Goal: Communication & Community: Answer question/provide support

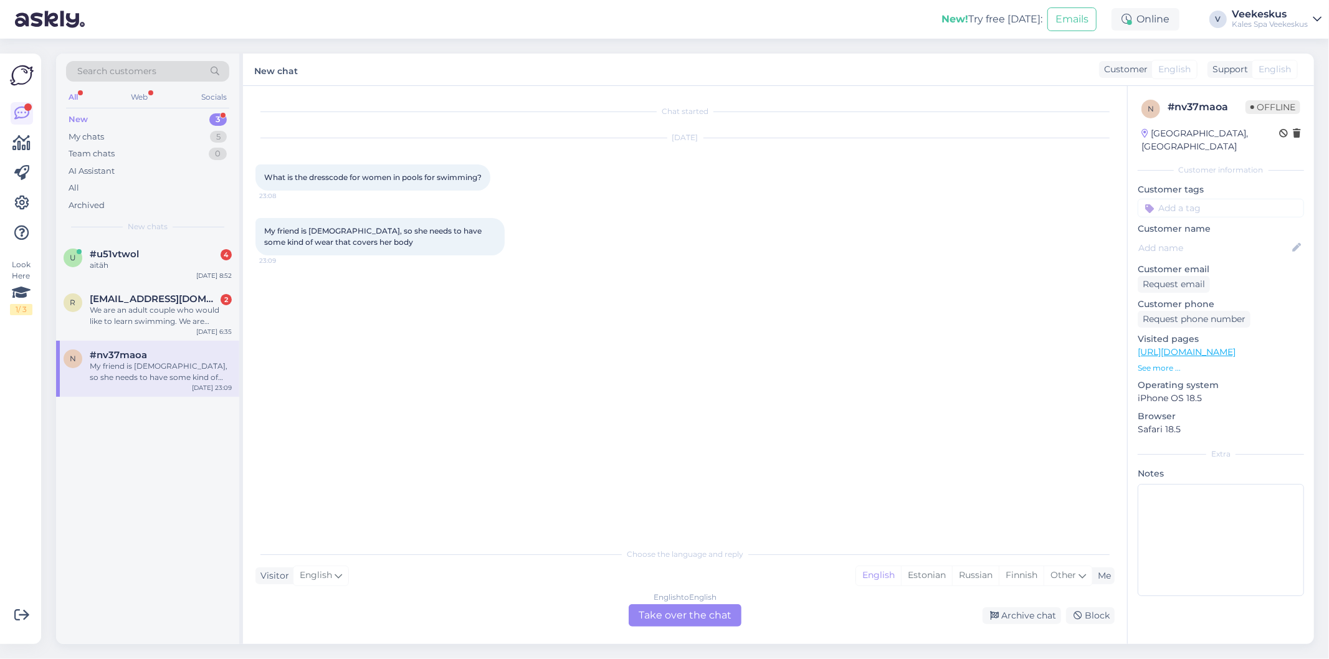
click at [549, 415] on div "Chat started [DATE] What is the dresscode for women in pools for swimming? 23:0…" at bounding box center [690, 314] width 870 height 432
click at [143, 310] on div "We are an adult couple who would like to learn swimming. We are completely begi…" at bounding box center [161, 316] width 142 height 22
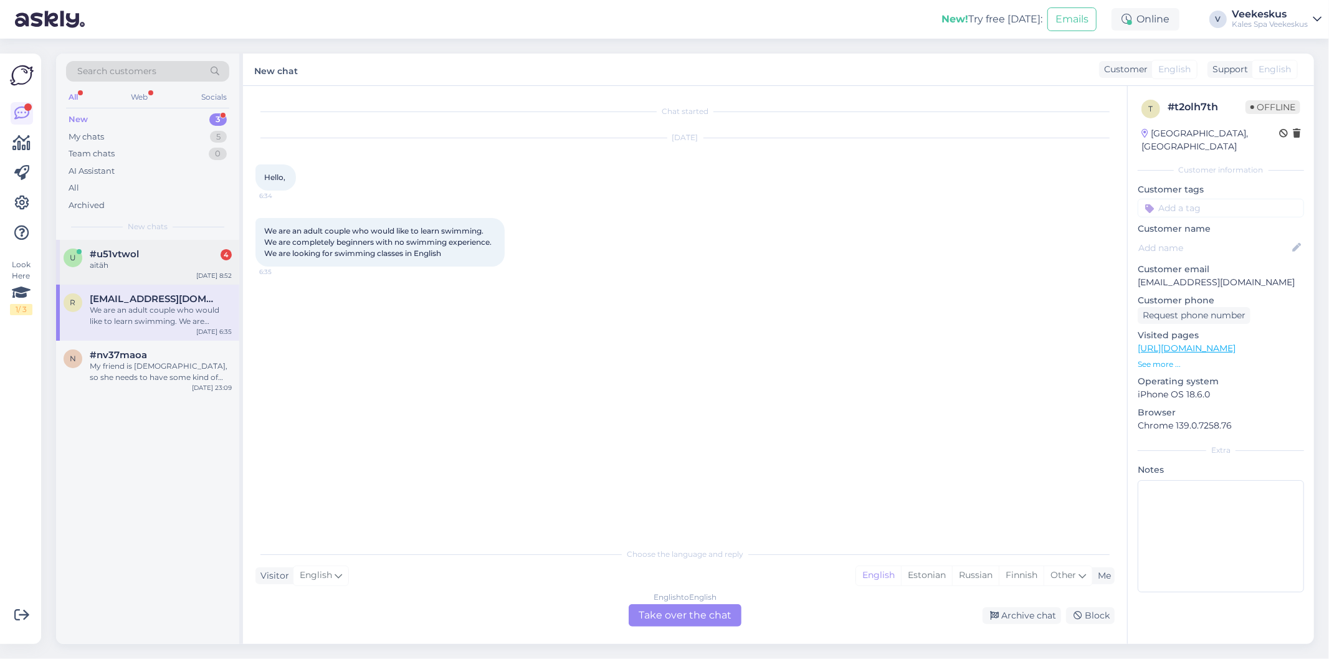
click at [128, 277] on div "u #u51vtwol 4 aitäh [DATE] 8:52" at bounding box center [147, 262] width 183 height 45
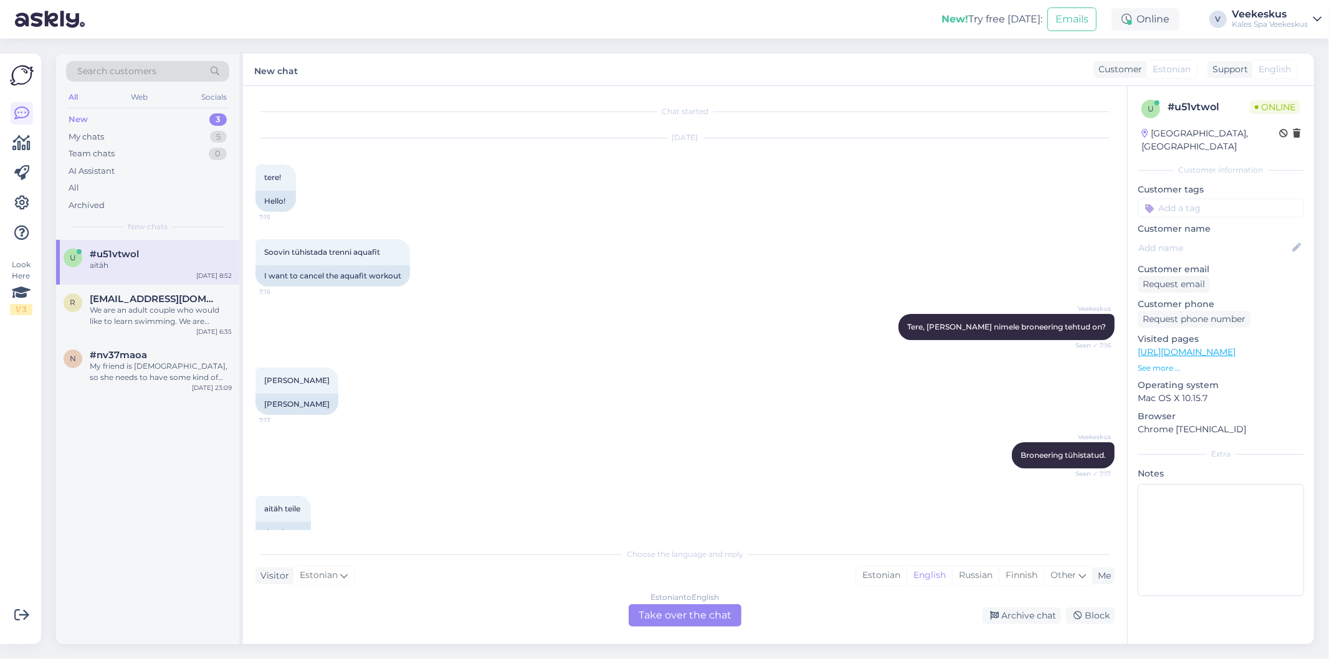
scroll to position [740, 0]
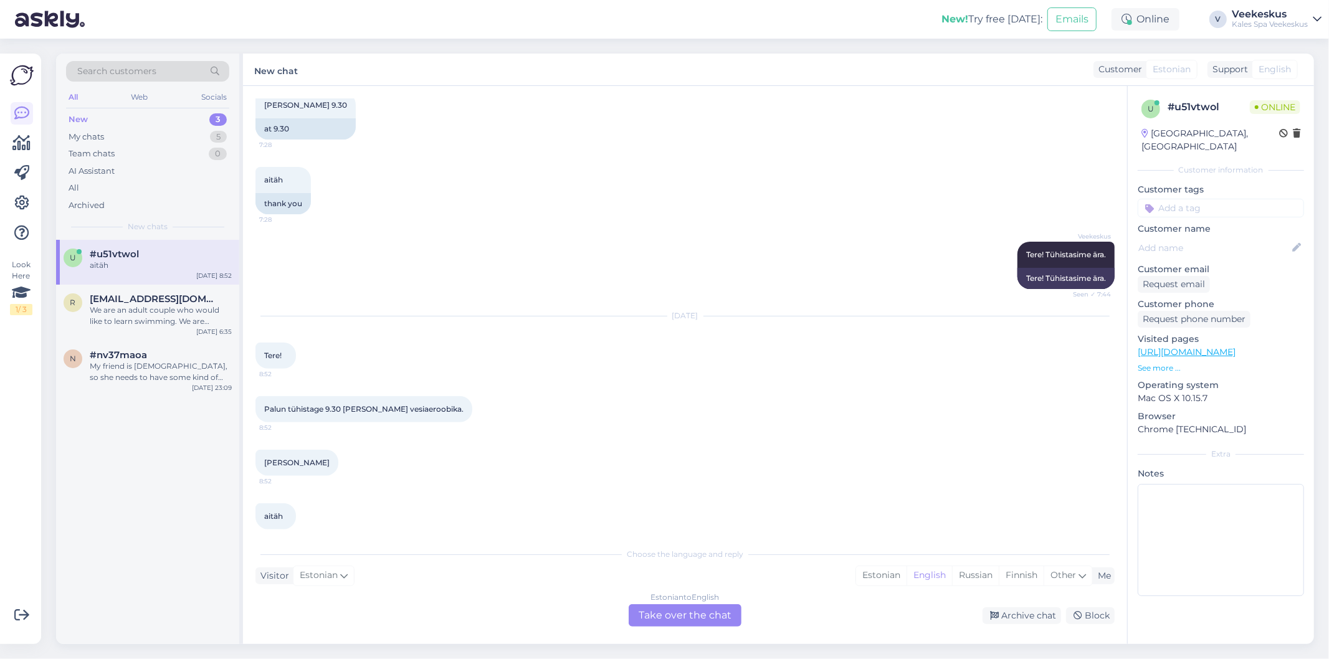
click at [688, 618] on div "Estonian to English Take over the chat" at bounding box center [685, 615] width 113 height 22
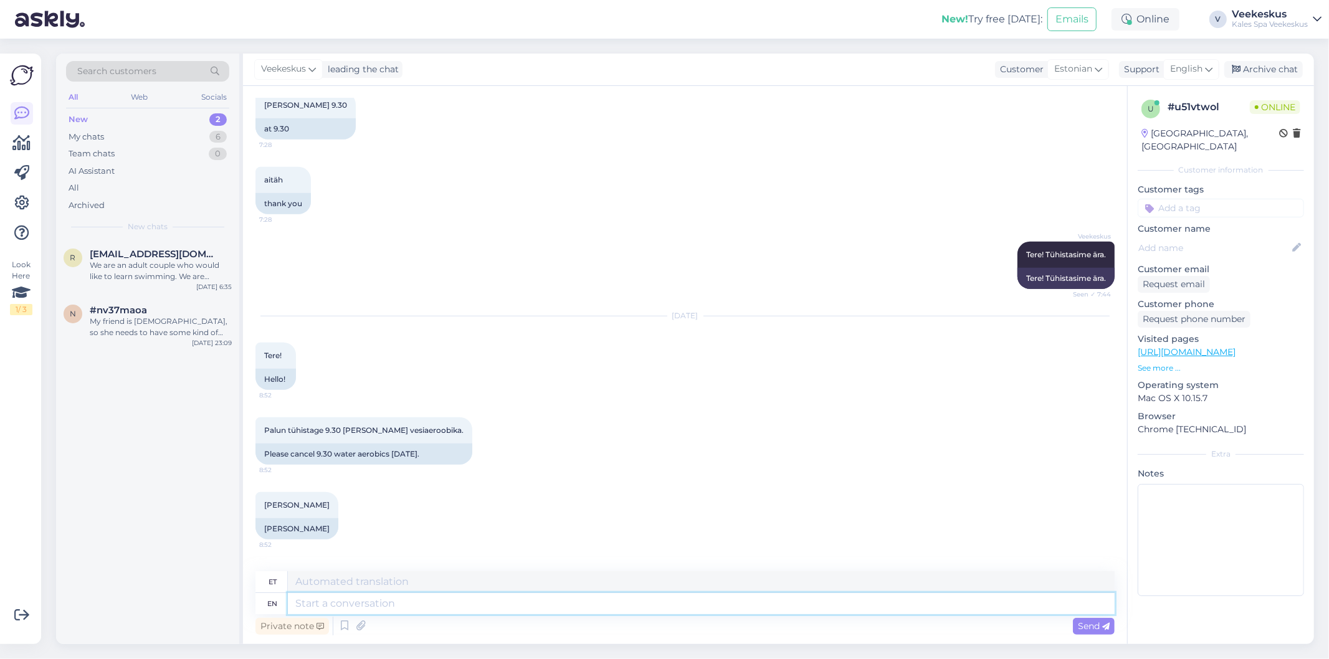
click at [673, 608] on textarea at bounding box center [701, 603] width 827 height 21
click at [632, 608] on textarea at bounding box center [701, 603] width 827 height 21
type textarea "hästi!"
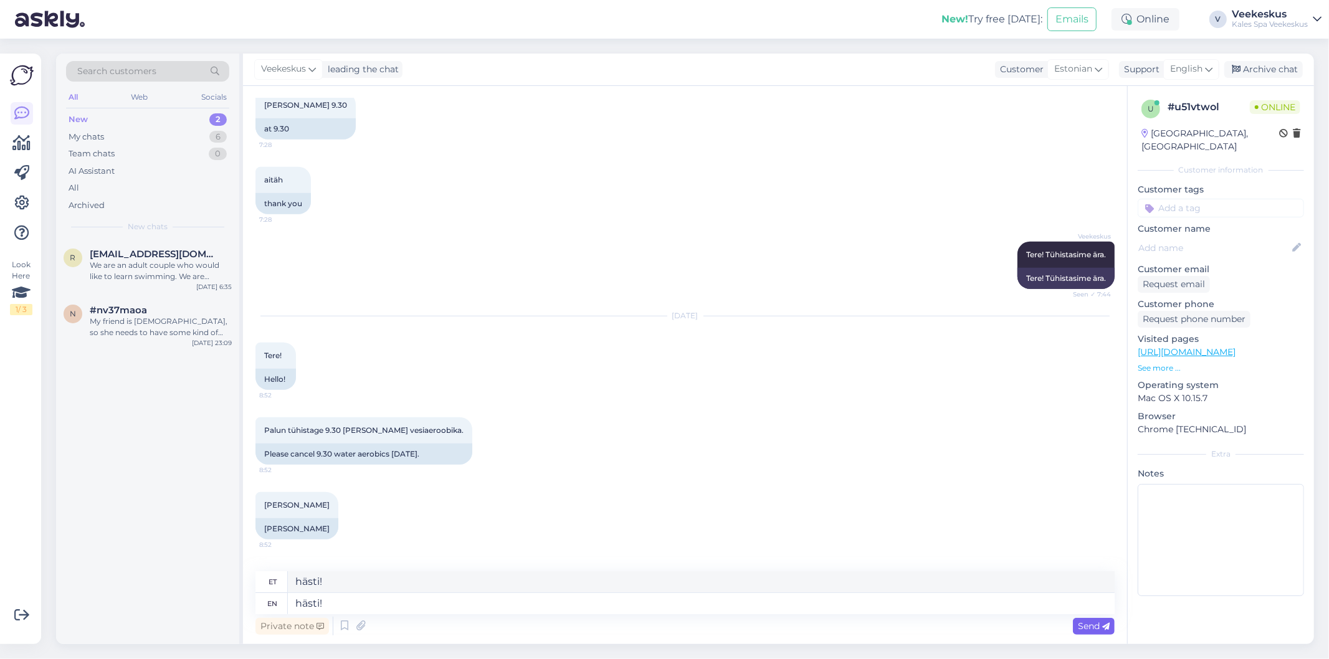
click at [1086, 625] on span "Send" at bounding box center [1094, 625] width 32 height 11
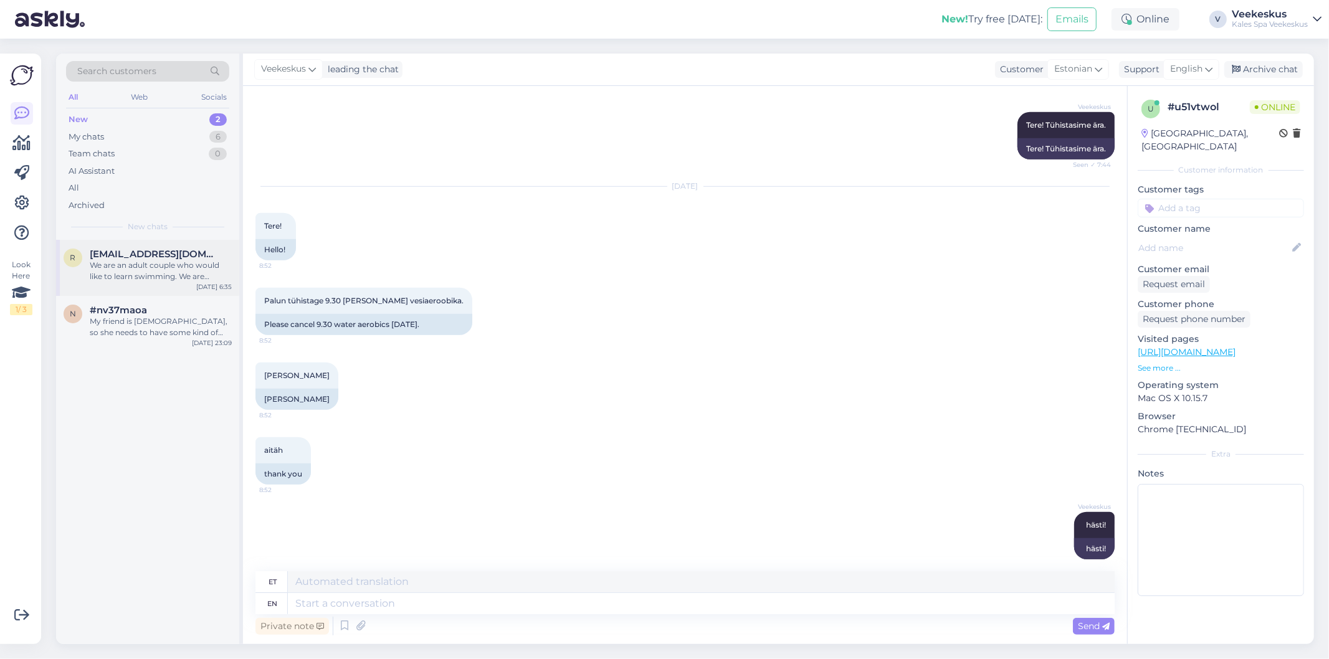
click at [138, 270] on div "We are an adult couple who would like to learn swimming. We are completely begi…" at bounding box center [161, 271] width 142 height 22
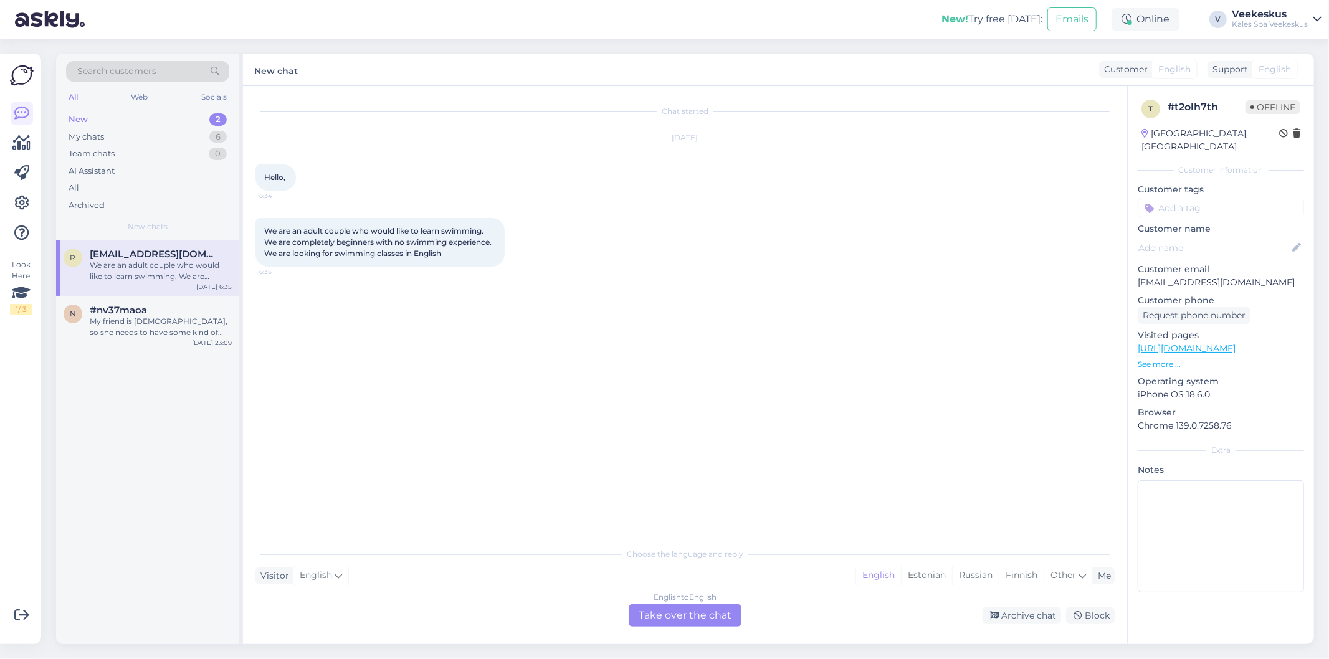
scroll to position [0, 0]
click at [606, 369] on div "Chat started [DATE] Hello, 6:34 We are an adult couple who would like to learn …" at bounding box center [690, 314] width 870 height 432
click at [506, 320] on div "Chat started [DATE] Hello, 6:34 We are an adult couple who would like to learn …" at bounding box center [690, 314] width 870 height 432
